Goal: Information Seeking & Learning: Learn about a topic

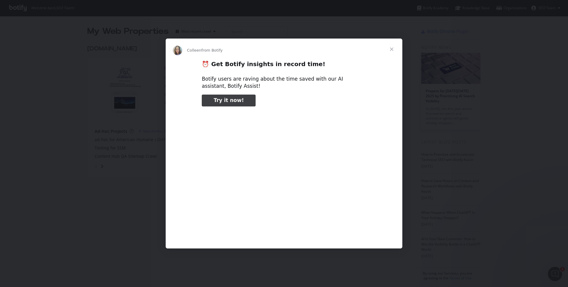
type input "185118"
click at [389, 46] on span "Close" at bounding box center [391, 48] width 21 height 21
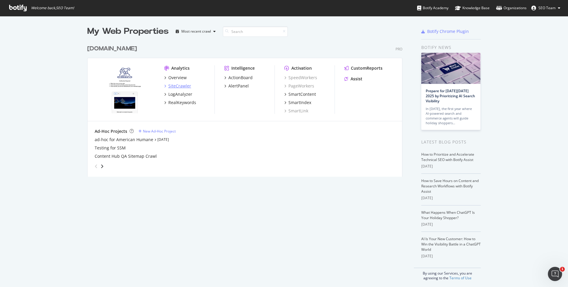
click at [179, 84] on div "SiteCrawler" at bounding box center [179, 86] width 23 height 6
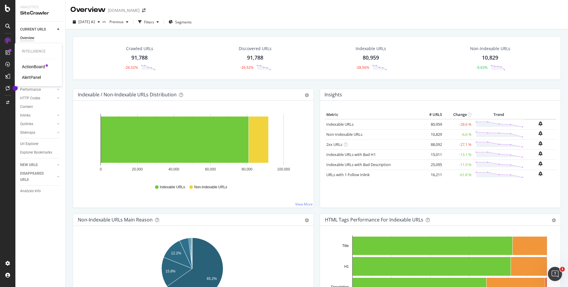
click at [29, 65] on div "ActionBoard" at bounding box center [33, 67] width 23 height 6
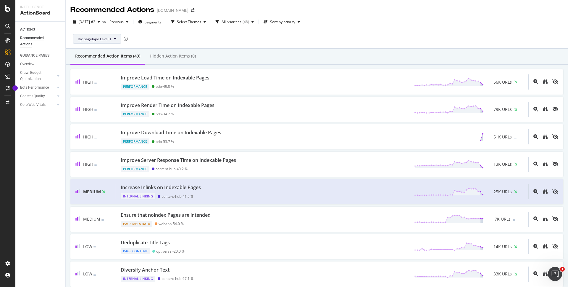
click at [110, 36] on span "By: pagetype Level 1" at bounding box center [95, 38] width 34 height 5
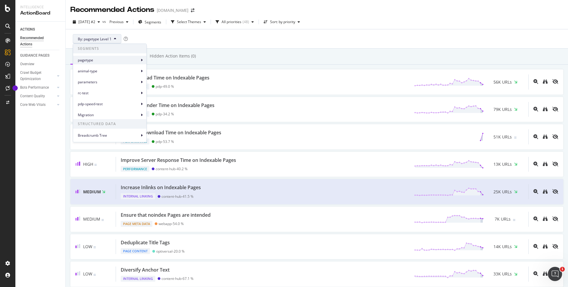
click at [144, 59] on div "pagetype" at bounding box center [109, 60] width 73 height 9
click at [178, 41] on div "By: pagetype Level 1" at bounding box center [316, 38] width 493 height 19
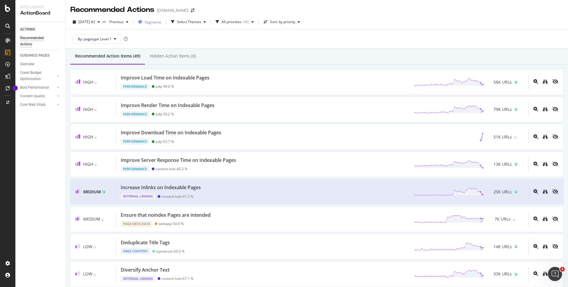
click at [157, 22] on span "Segments" at bounding box center [153, 22] width 17 height 5
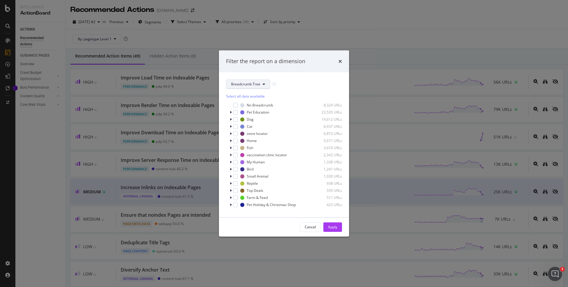
click at [251, 86] on span "Breadcrumb Tree" at bounding box center [245, 83] width 29 height 5
click at [248, 106] on span "pagetype" at bounding box center [250, 105] width 38 height 5
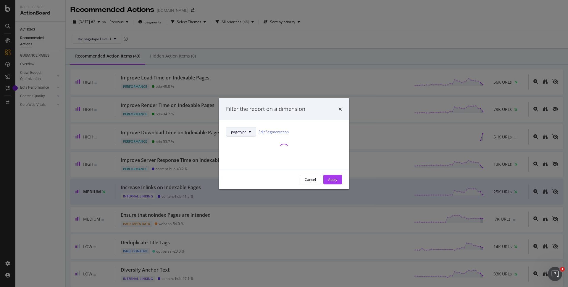
click at [249, 132] on icon "modal" at bounding box center [250, 132] width 2 height 4
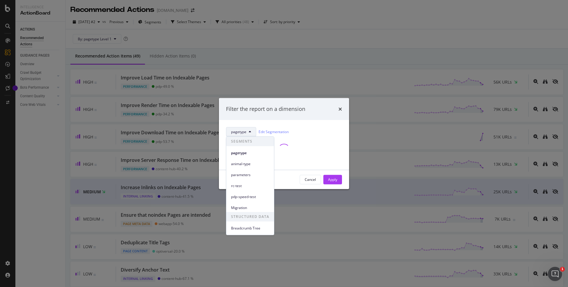
click at [249, 183] on span "rc-test" at bounding box center [250, 185] width 38 height 5
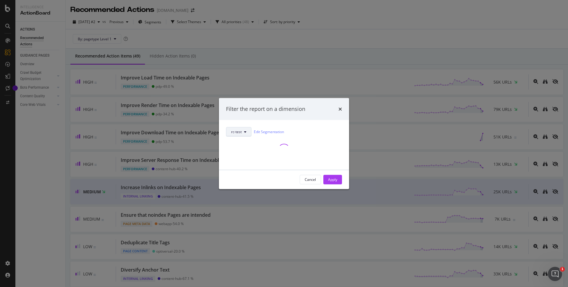
click at [247, 133] on button "rc-test" at bounding box center [238, 131] width 25 height 9
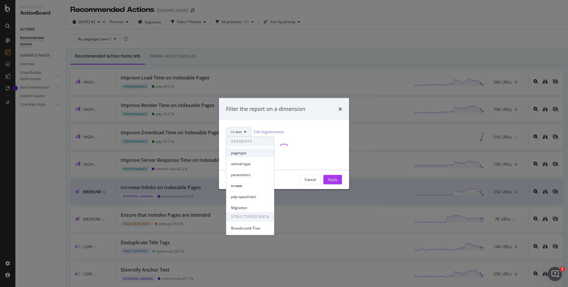
click at [243, 148] on div "pagetype" at bounding box center [250, 152] width 48 height 9
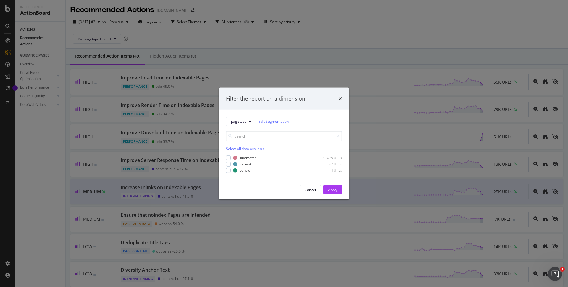
click at [276, 146] on div "Select all data available" at bounding box center [284, 148] width 116 height 5
click at [250, 122] on icon "modal" at bounding box center [250, 122] width 2 height 4
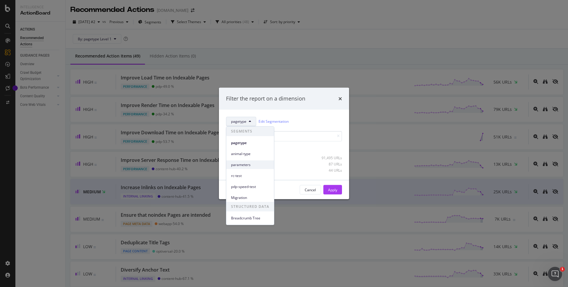
click at [245, 164] on span "parameters" at bounding box center [250, 164] width 38 height 5
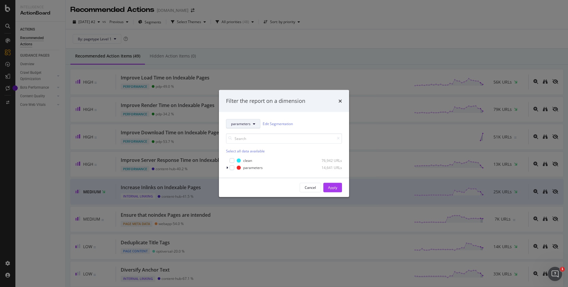
click at [245, 123] on span "parameters" at bounding box center [241, 123] width 20 height 5
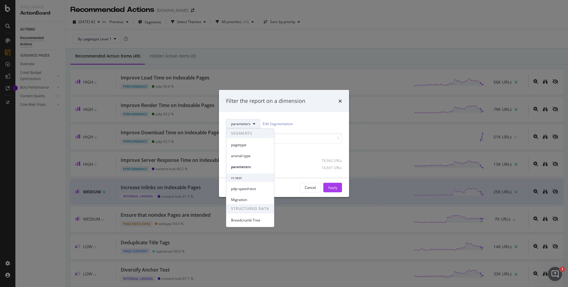
click at [243, 175] on span "rc-test" at bounding box center [250, 177] width 38 height 5
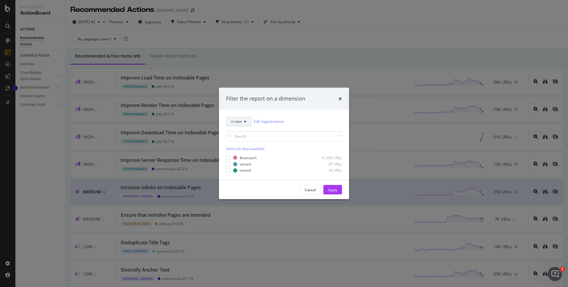
click at [246, 120] on icon "modal" at bounding box center [245, 122] width 2 height 4
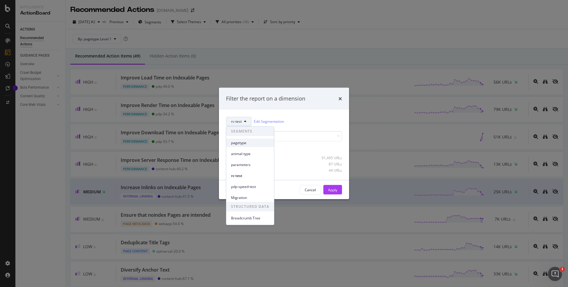
click at [241, 142] on span "pagetype" at bounding box center [250, 142] width 38 height 5
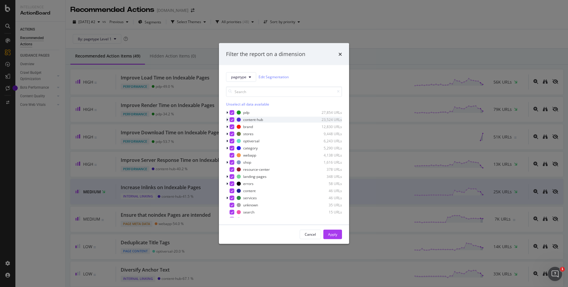
click at [230, 119] on div "modal" at bounding box center [232, 119] width 5 height 5
click at [232, 125] on icon "modal" at bounding box center [232, 126] width 3 height 3
click at [232, 132] on icon "modal" at bounding box center [232, 133] width 3 height 3
click at [232, 140] on icon "modal" at bounding box center [232, 140] width 3 height 3
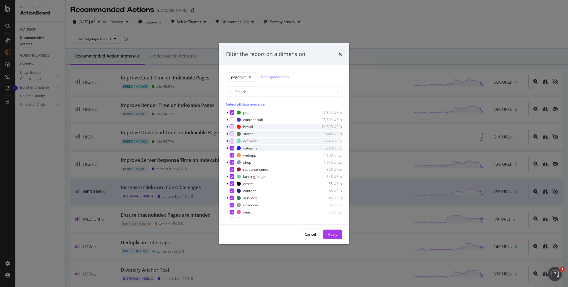
click at [232, 147] on icon "modal" at bounding box center [232, 147] width 3 height 3
click at [232, 155] on icon "modal" at bounding box center [232, 154] width 3 height 3
click at [232, 162] on icon "modal" at bounding box center [232, 161] width 3 height 3
click at [232, 170] on icon "modal" at bounding box center [232, 169] width 3 height 3
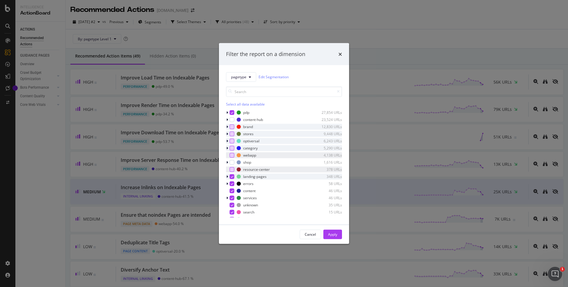
click at [232, 176] on icon "modal" at bounding box center [232, 176] width 3 height 3
click at [233, 182] on icon "modal" at bounding box center [232, 183] width 3 height 3
click at [233, 190] on icon "modal" at bounding box center [232, 190] width 3 height 3
click at [233, 196] on icon "modal" at bounding box center [232, 197] width 3 height 3
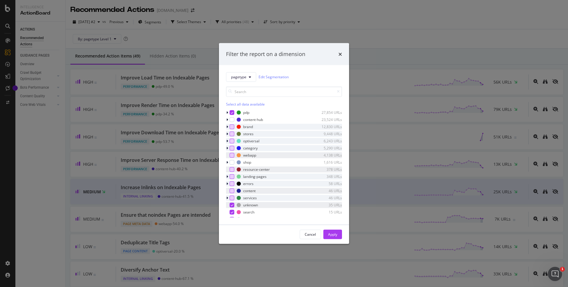
click at [232, 204] on icon "modal" at bounding box center [232, 204] width 3 height 3
click at [232, 211] on icon "modal" at bounding box center [232, 211] width 3 height 3
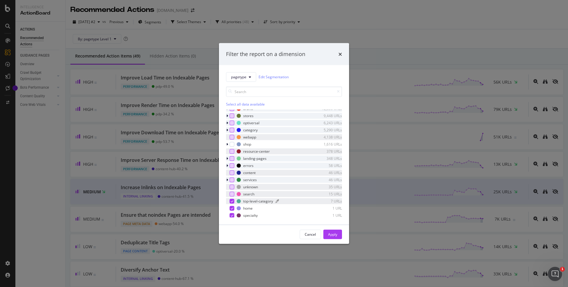
scroll to position [19, 0]
click at [234, 200] on div "modal" at bounding box center [232, 199] width 5 height 5
click at [232, 209] on div "modal" at bounding box center [232, 207] width 5 height 5
click at [232, 212] on div "modal" at bounding box center [232, 214] width 5 height 5
click at [327, 233] on button "Apply" at bounding box center [333, 233] width 19 height 9
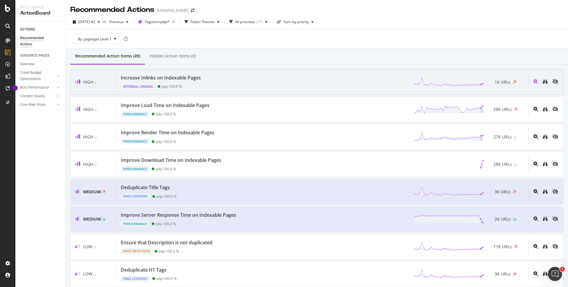
click at [227, 78] on div "Increase Inlinks on Indexable Pages Internal Linking pdp - 100.0 % 1K URLs" at bounding box center [322, 81] width 413 height 15
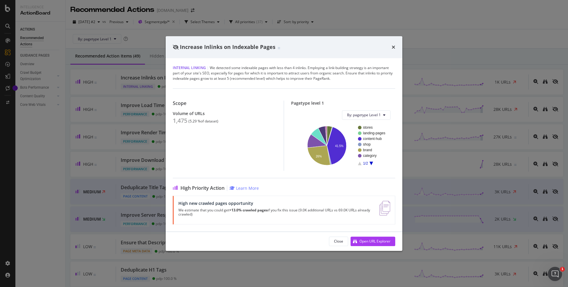
drag, startPoint x: 392, startPoint y: 44, endPoint x: 391, endPoint y: 48, distance: 3.4
click at [392, 45] on icon "times" at bounding box center [394, 47] width 4 height 5
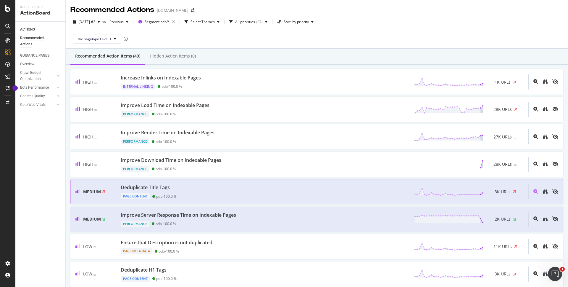
click at [196, 191] on div "Deduplicate Title Tags Page Content pdp - 100.0 % 3K URLs" at bounding box center [322, 191] width 413 height 15
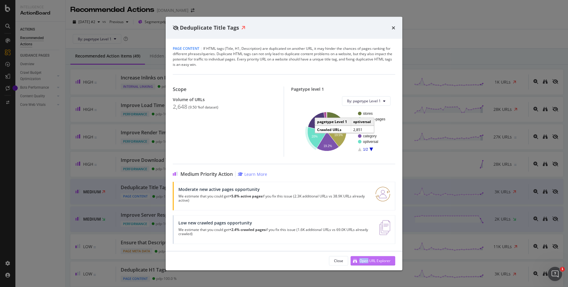
click at [360, 259] on div "Open URL Explorer" at bounding box center [375, 260] width 31 height 5
drag, startPoint x: 393, startPoint y: 27, endPoint x: 384, endPoint y: 33, distance: 10.8
click at [393, 27] on icon "times" at bounding box center [394, 27] width 4 height 5
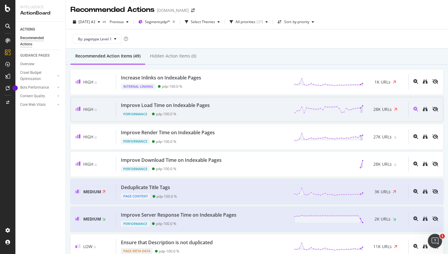
click at [200, 110] on div "Performance pdp - 100.0 %" at bounding box center [166, 113] width 91 height 8
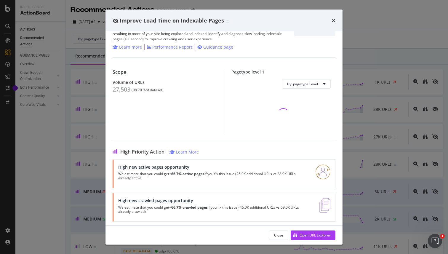
scroll to position [27, 0]
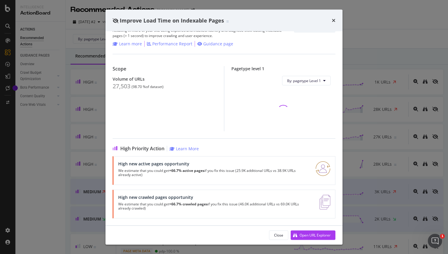
click at [335, 19] on div "Improve Load Time on Indexable Pages" at bounding box center [223, 20] width 237 height 22
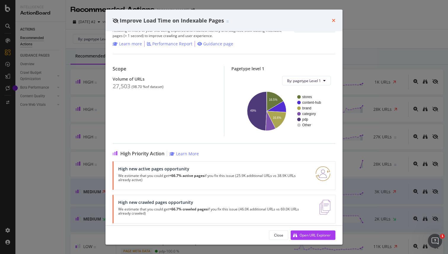
click at [335, 20] on icon "times" at bounding box center [334, 20] width 4 height 5
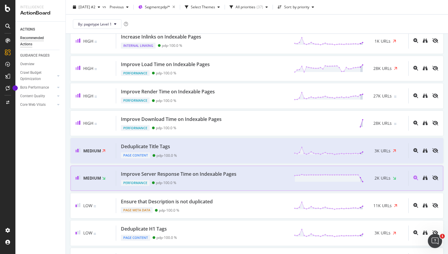
scroll to position [75, 0]
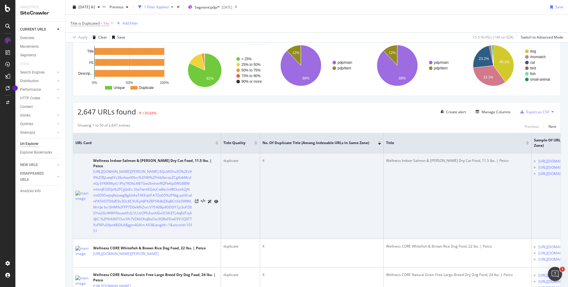
scroll to position [0, 123]
